Goal: Task Accomplishment & Management: Manage account settings

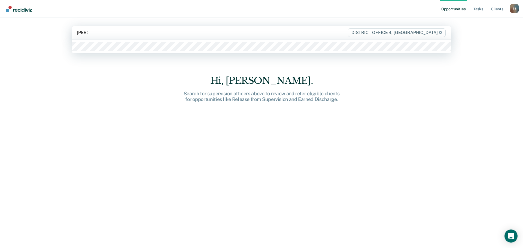
type input "[PERSON_NAME]"
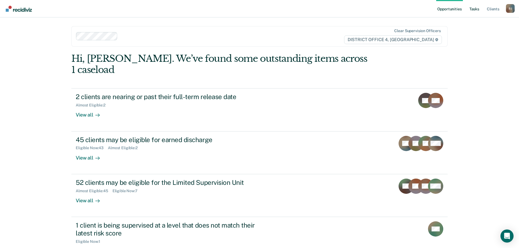
click at [469, 8] on link "Tasks" at bounding box center [475, 8] width 12 height 17
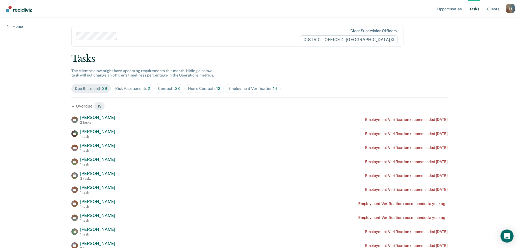
click at [471, 9] on link "Tasks" at bounding box center [475, 8] width 12 height 17
click at [168, 89] on div "Contacts 23" at bounding box center [169, 88] width 22 height 5
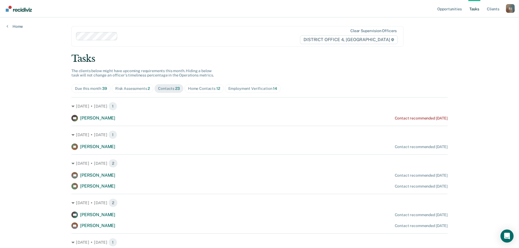
click at [189, 90] on div "Home Contacts 12" at bounding box center [204, 88] width 32 height 5
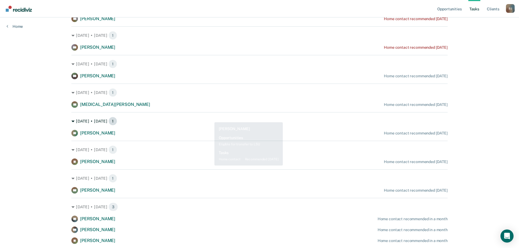
scroll to position [164, 0]
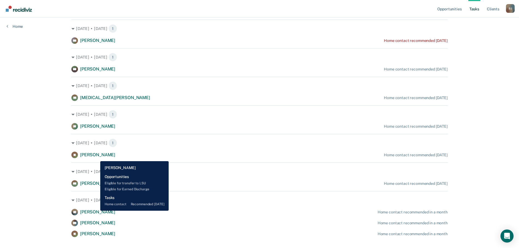
click at [96, 157] on span "[PERSON_NAME]" at bounding box center [97, 154] width 35 height 5
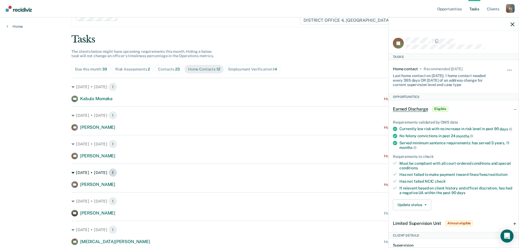
scroll to position [0, 0]
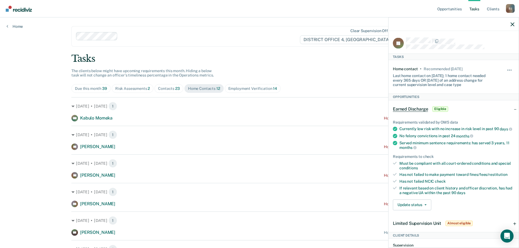
click at [169, 86] on span "Contacts 23" at bounding box center [169, 88] width 29 height 9
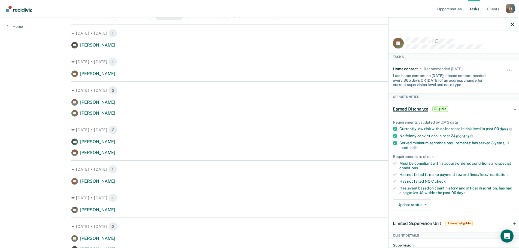
scroll to position [82, 0]
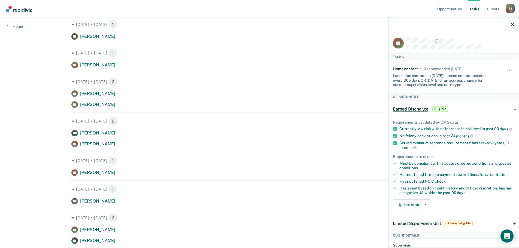
click at [511, 19] on div at bounding box center [454, 24] width 130 height 14
click at [513, 23] on icon "button" at bounding box center [513, 24] width 4 height 4
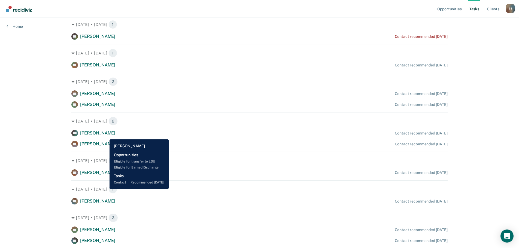
click at [106, 136] on span "[PERSON_NAME]" at bounding box center [97, 133] width 35 height 5
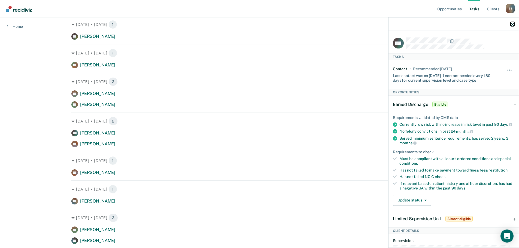
click at [512, 24] on icon "button" at bounding box center [513, 24] width 4 height 4
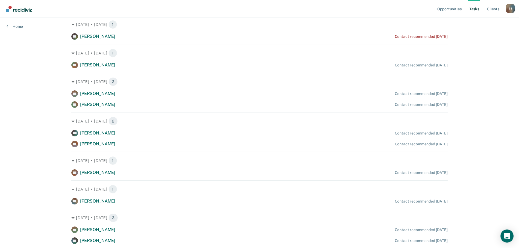
click at [91, 176] on div "DC [PERSON_NAME]" at bounding box center [93, 173] width 44 height 7
